Goal: Information Seeking & Learning: Learn about a topic

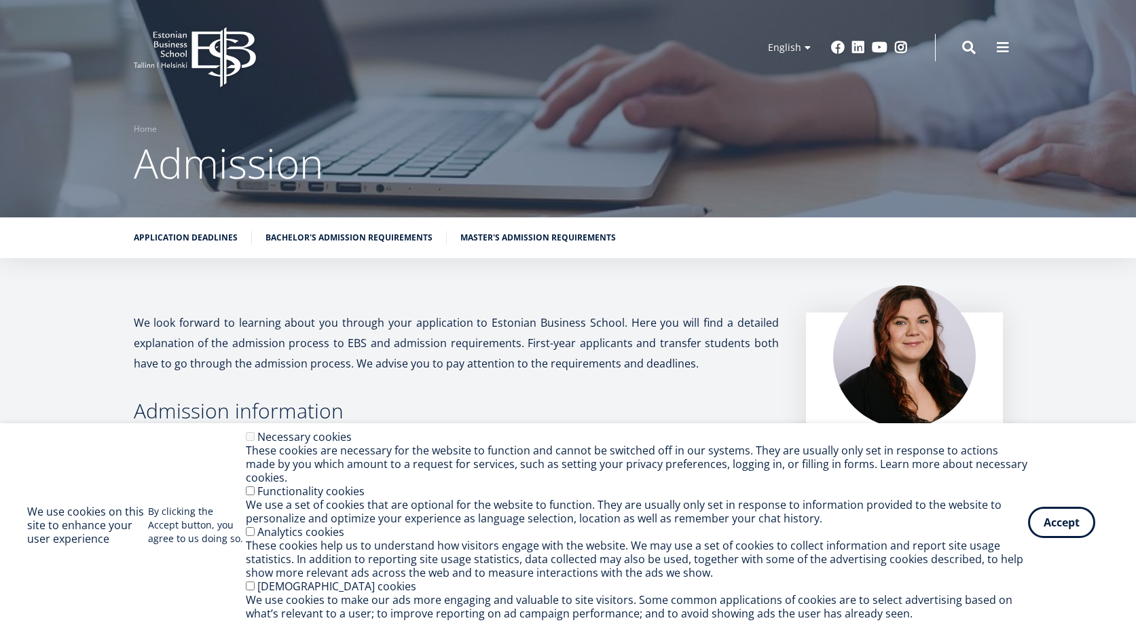
click at [1064, 538] on button "Accept" at bounding box center [1061, 522] width 67 height 31
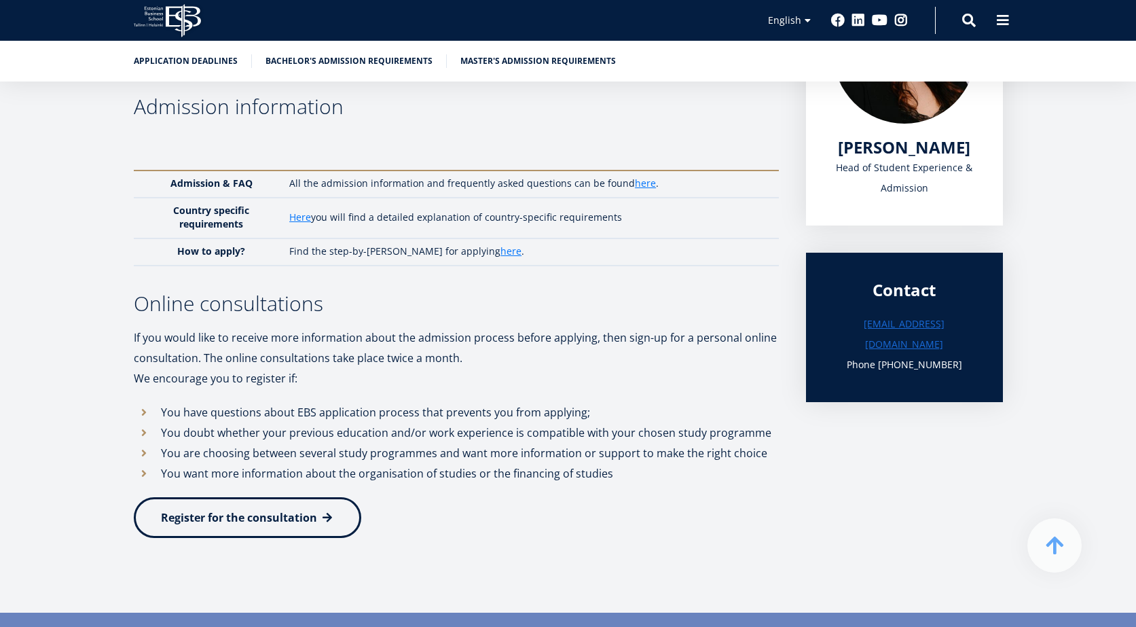
scroll to position [352, 0]
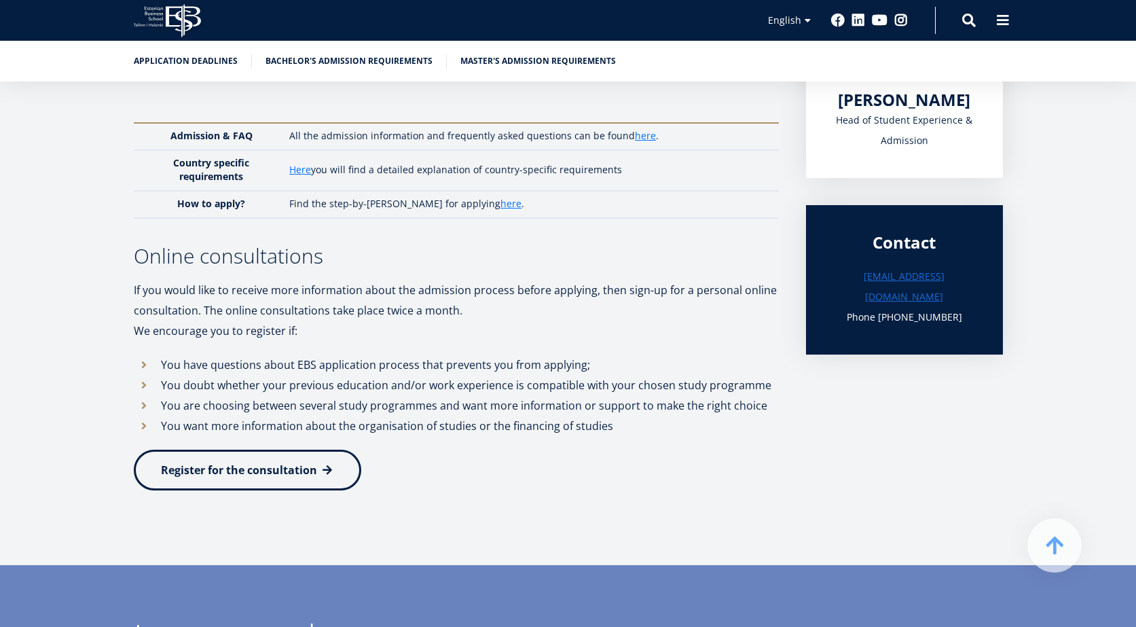
drag, startPoint x: 1140, startPoint y: 20, endPoint x: 1138, endPoint y: 79, distance: 58.4
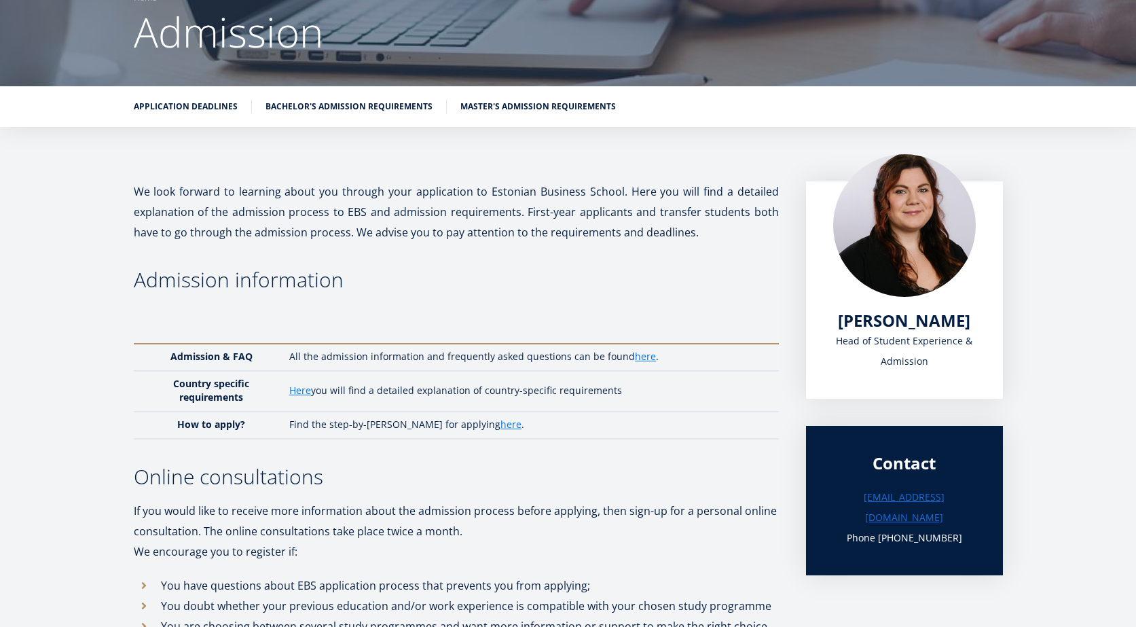
scroll to position [119, 0]
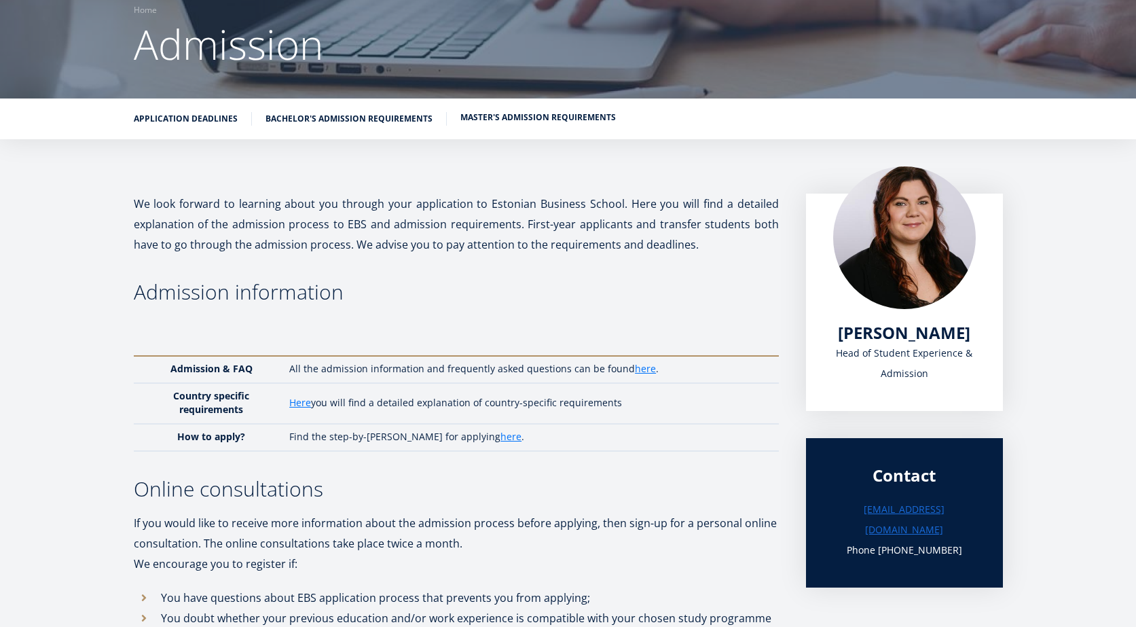
click at [498, 115] on link "Master's admission requirements" at bounding box center [538, 118] width 156 height 14
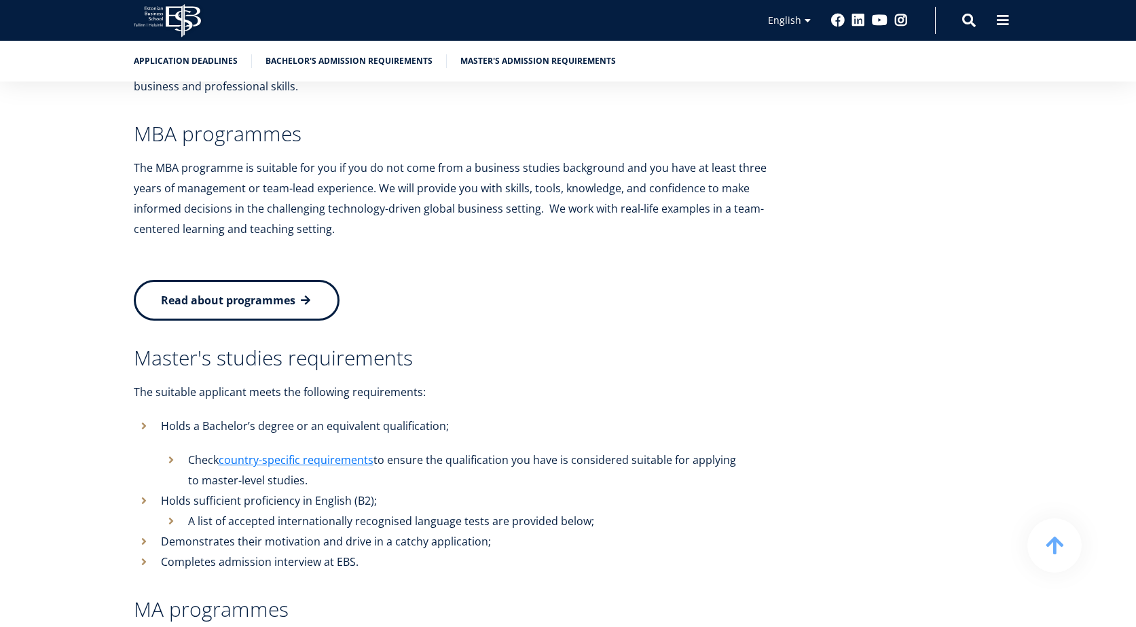
scroll to position [2945, 0]
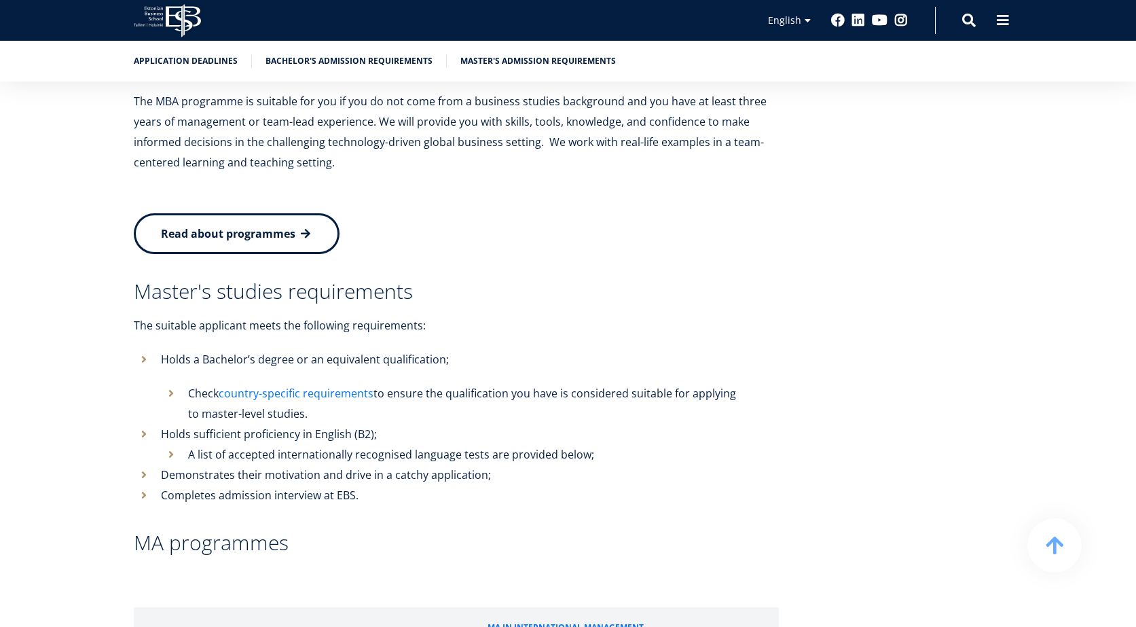
click at [319, 383] on link "country-specific requirements" at bounding box center [296, 393] width 155 height 20
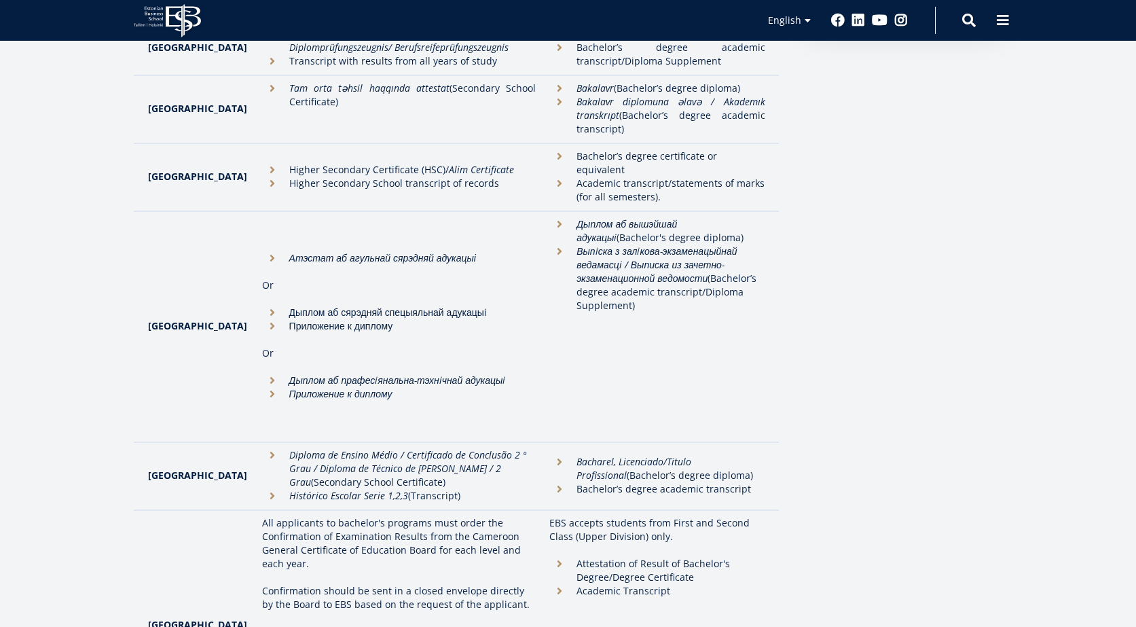
scroll to position [501, 0]
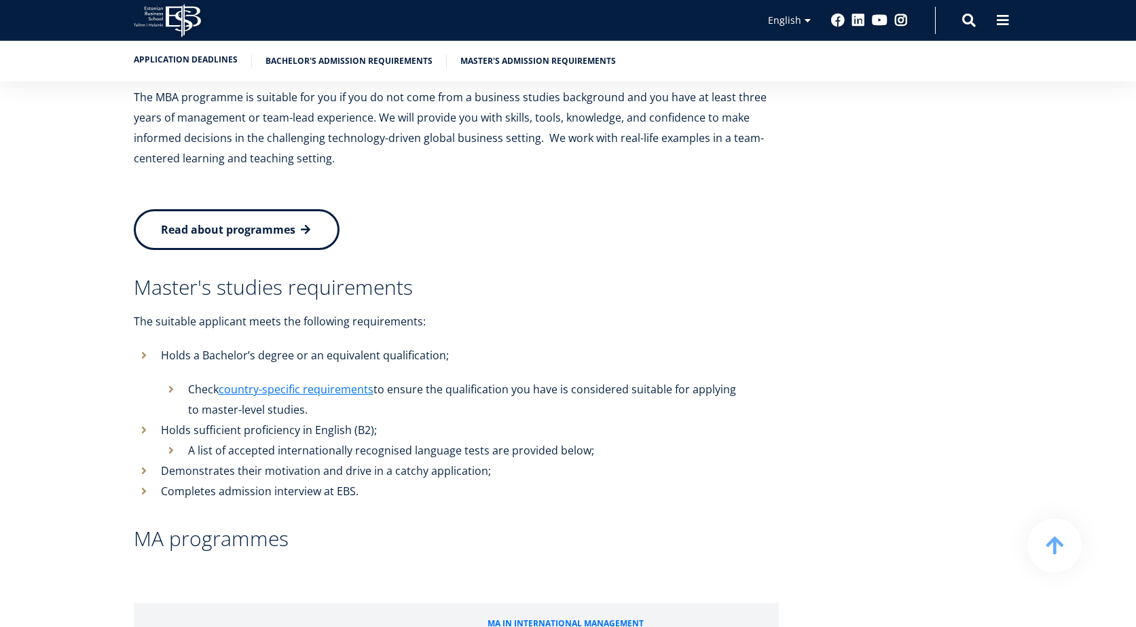
click at [204, 59] on link "Application deadlines" at bounding box center [186, 60] width 104 height 14
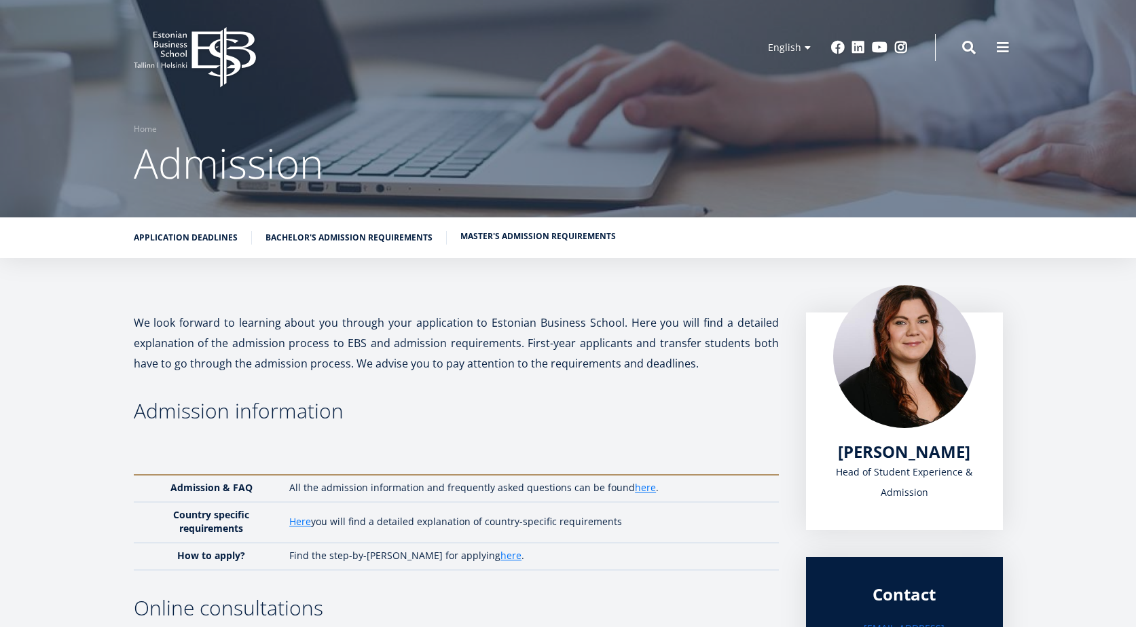
click at [546, 236] on link "Master's admission requirements" at bounding box center [538, 237] width 156 height 14
